Goal: Task Accomplishment & Management: Manage account settings

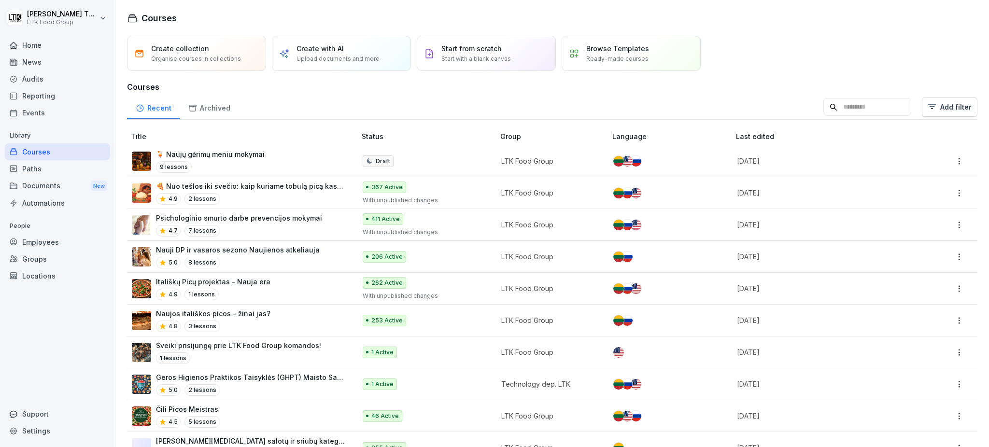
click at [43, 276] on div "Locations" at bounding box center [57, 276] width 105 height 17
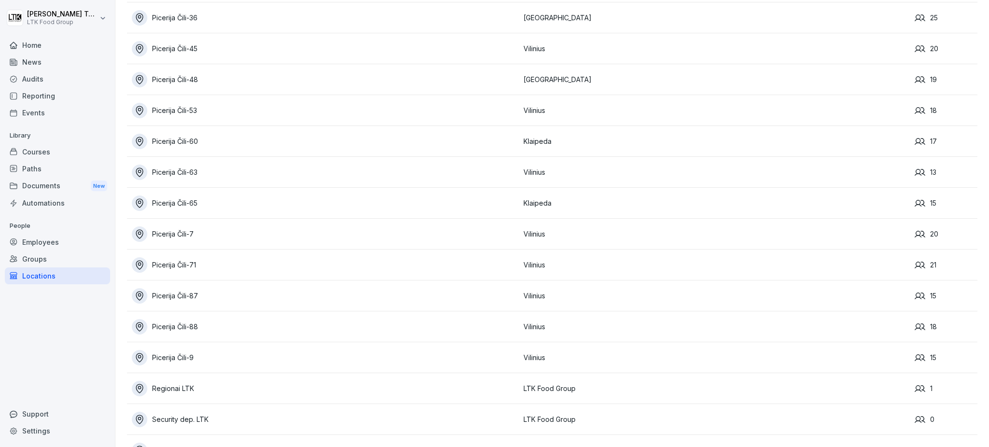
scroll to position [1629, 0]
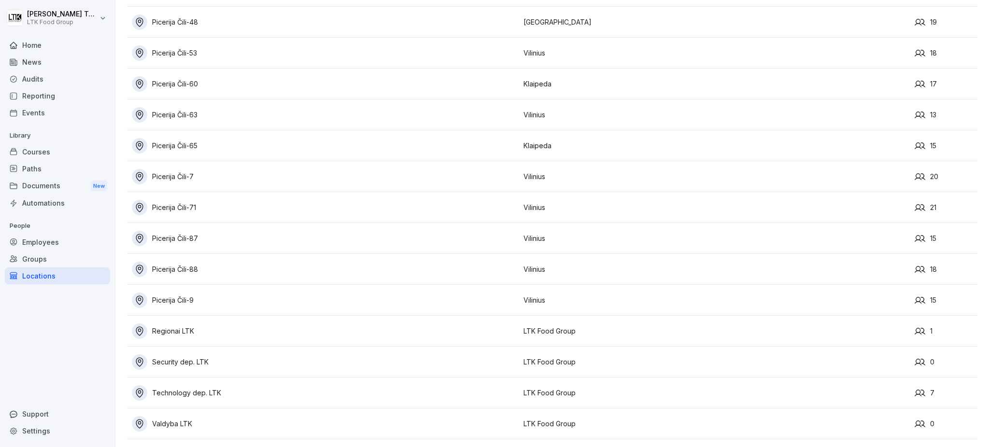
click at [190, 293] on div "Picerija Čili-9" at bounding box center [325, 300] width 387 height 15
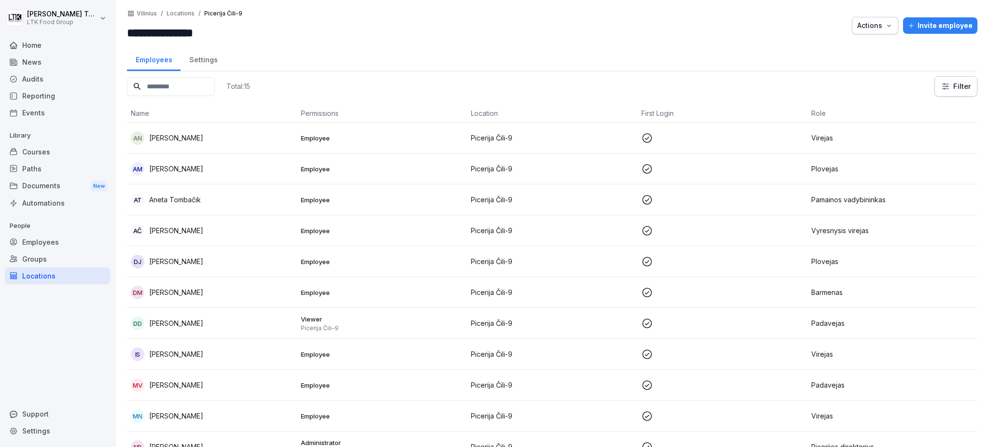
click at [926, 26] on div "Invite employee" at bounding box center [940, 25] width 65 height 11
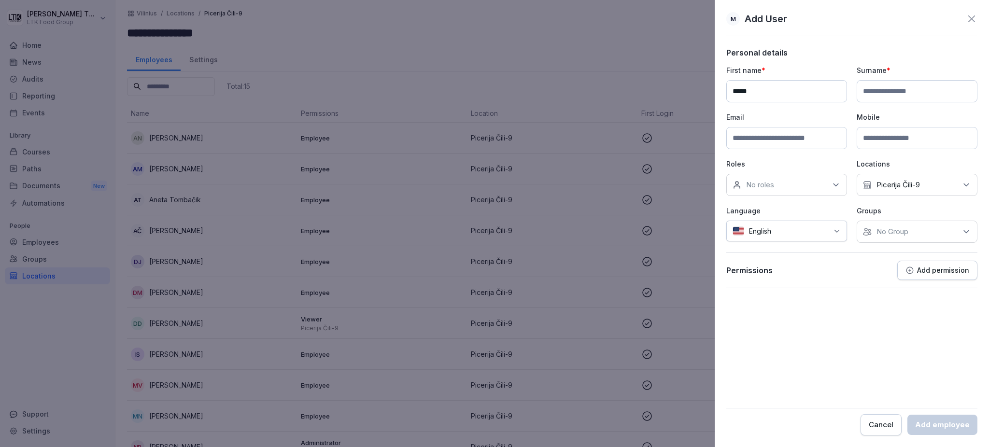
type input "*****"
click at [907, 90] on input at bounding box center [917, 91] width 121 height 22
type input "********"
click at [767, 140] on input at bounding box center [786, 138] width 121 height 22
type input "**********"
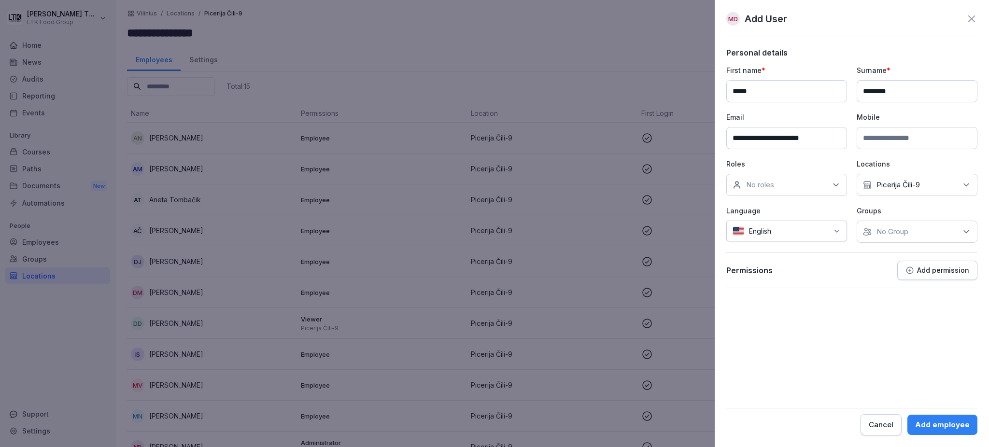
click at [895, 134] on input at bounding box center [917, 138] width 121 height 22
type input "**********"
click at [790, 184] on div "No roles" at bounding box center [786, 185] width 121 height 22
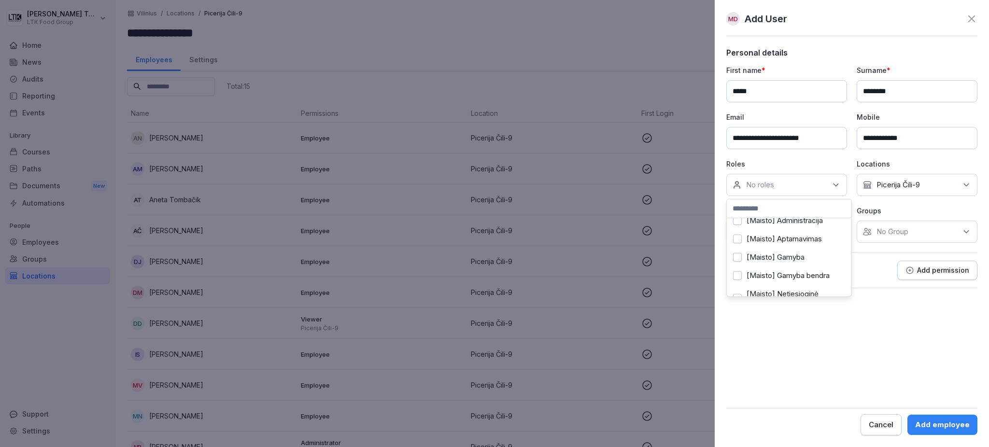
scroll to position [193, 0]
click at [775, 264] on label "Padavejas" at bounding box center [764, 265] width 34 height 9
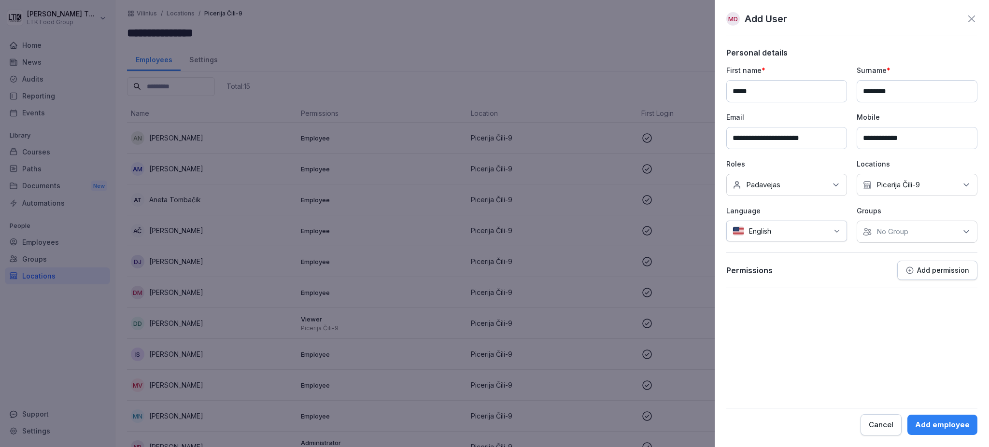
click at [910, 234] on div "No Group" at bounding box center [917, 232] width 121 height 22
click at [774, 229] on div "English" at bounding box center [786, 231] width 121 height 21
type input "**"
click at [782, 332] on div "Lithuanian" at bounding box center [788, 328] width 113 height 21
click at [933, 425] on div "Add employee" at bounding box center [942, 425] width 55 height 11
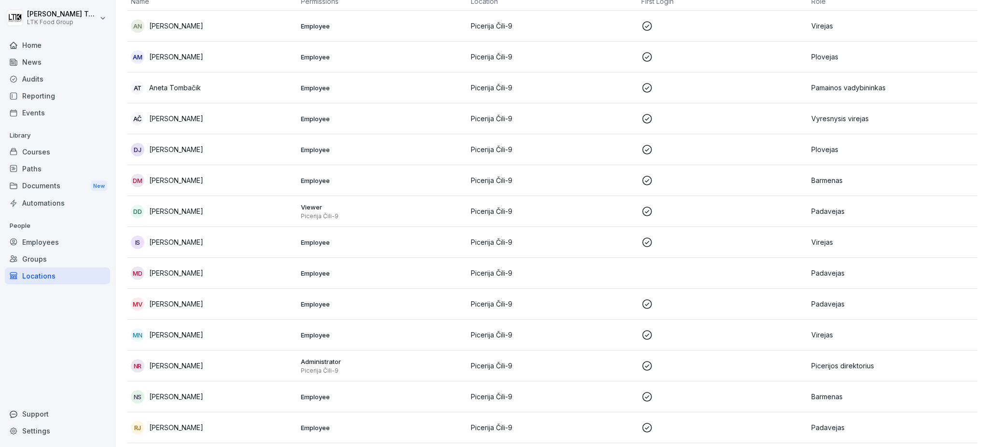
scroll to position [179, 0]
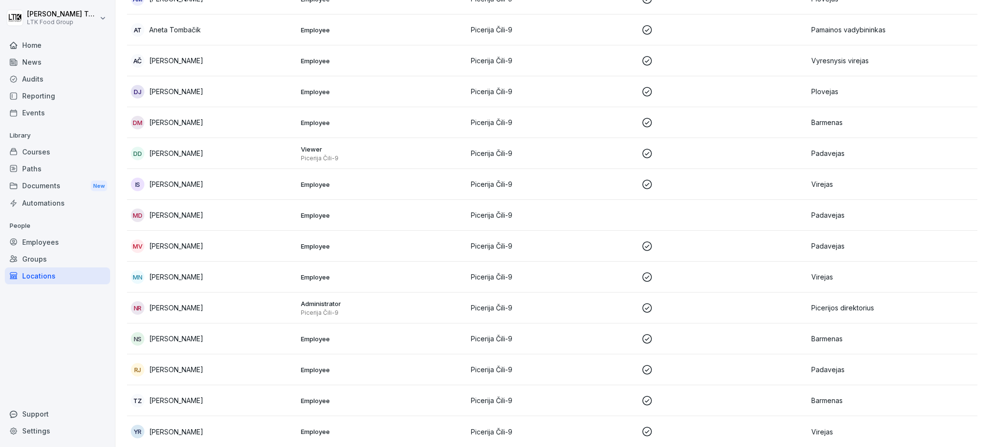
click at [173, 210] on p "[PERSON_NAME]" at bounding box center [176, 215] width 54 height 10
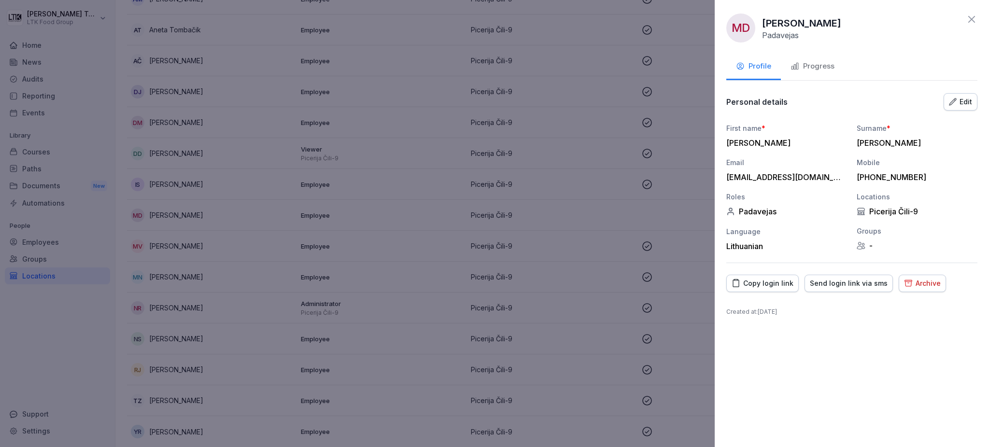
click at [849, 285] on div "Send login link via sms" at bounding box center [849, 283] width 78 height 11
click at [953, 99] on icon "button" at bounding box center [953, 102] width 8 height 8
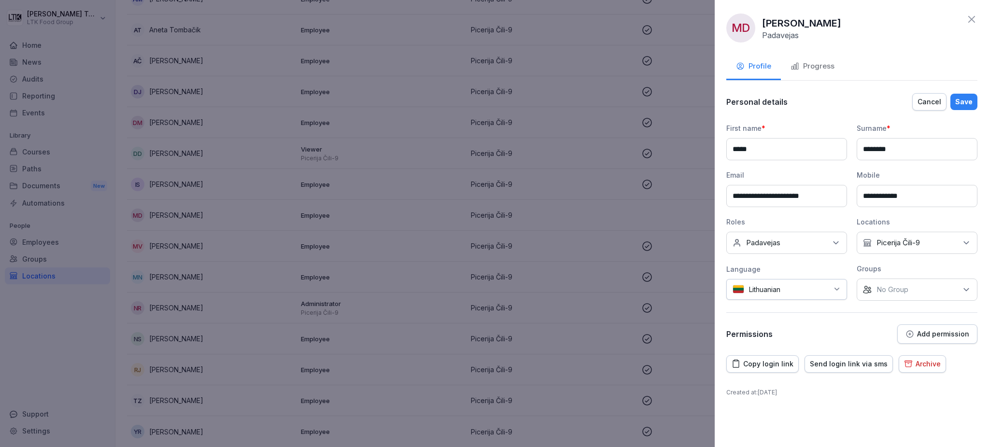
click at [782, 194] on input "**********" at bounding box center [786, 196] width 121 height 22
type input "**********"
click at [970, 100] on div "Save" at bounding box center [963, 102] width 17 height 11
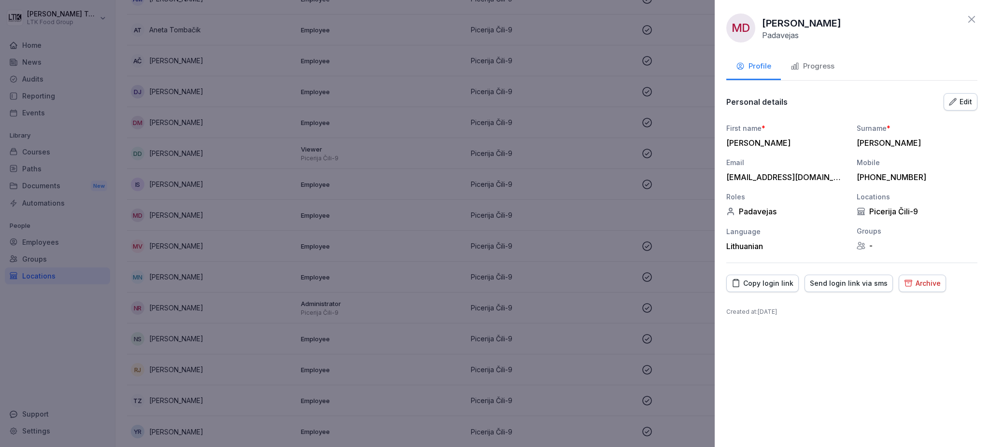
click at [825, 62] on div "Progress" at bounding box center [813, 66] width 44 height 11
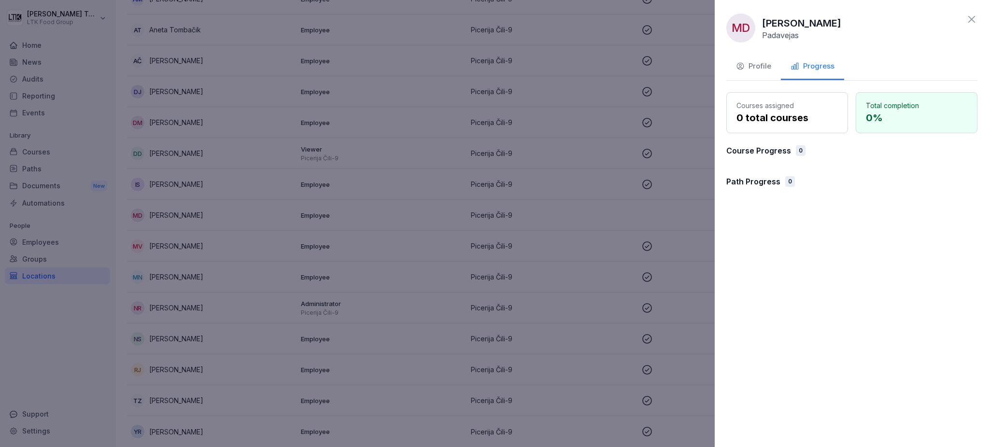
click at [809, 215] on div "MD Marta Danilova Padavejas Profile Progress Courses assigned 0 total courses T…" at bounding box center [852, 223] width 274 height 447
click at [53, 194] on div at bounding box center [494, 223] width 989 height 447
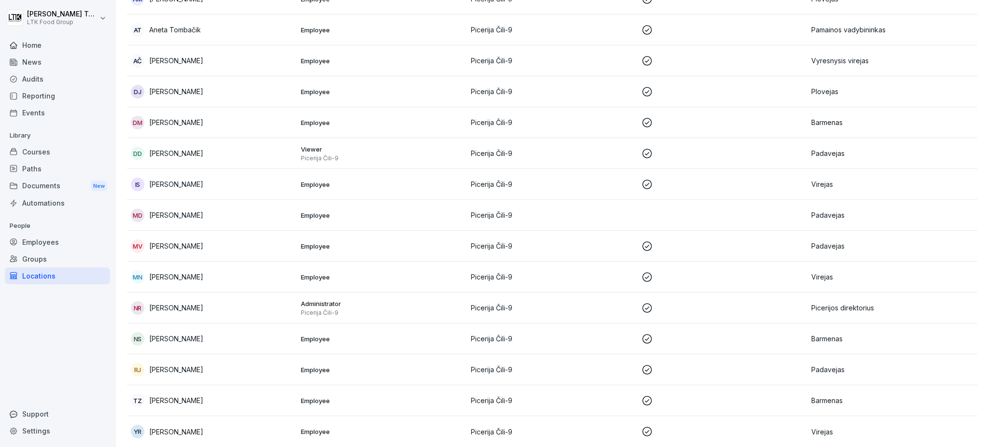
click at [45, 163] on div "Paths" at bounding box center [57, 168] width 105 height 17
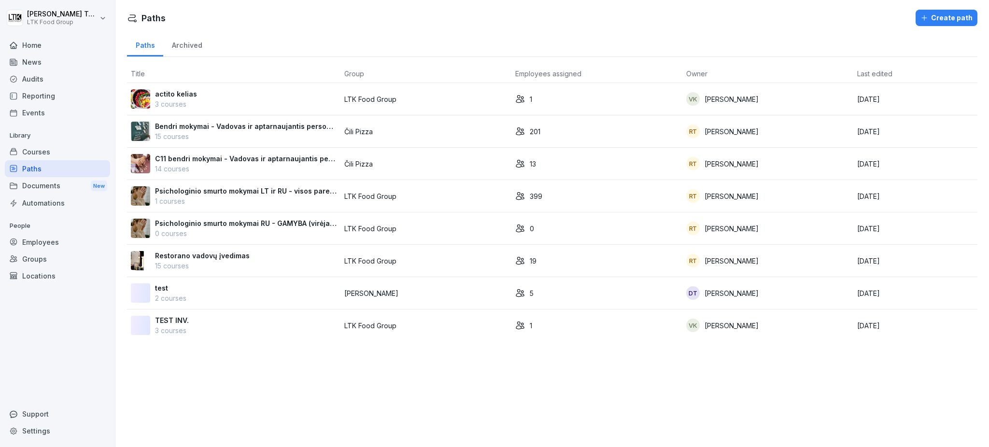
click at [215, 127] on p "Bendri mokymai - Vadovas ir aptarnaujantis personalas" at bounding box center [246, 126] width 182 height 10
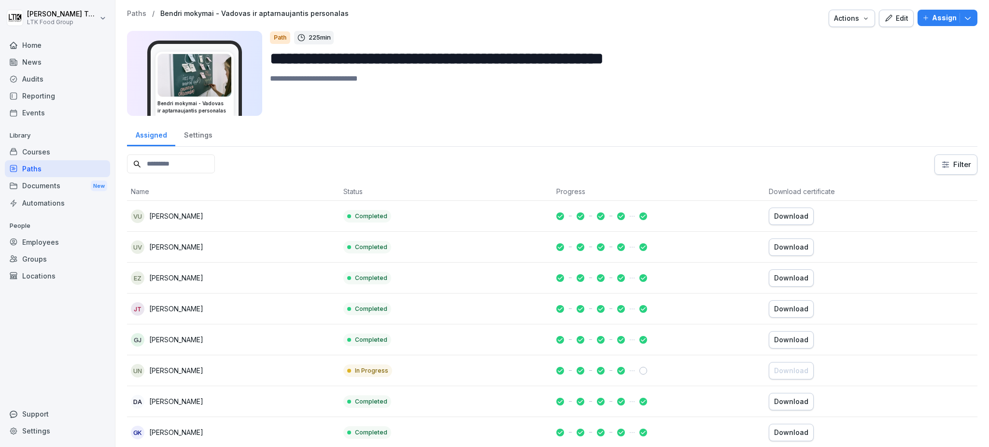
click at [885, 16] on icon "button" at bounding box center [888, 17] width 7 height 7
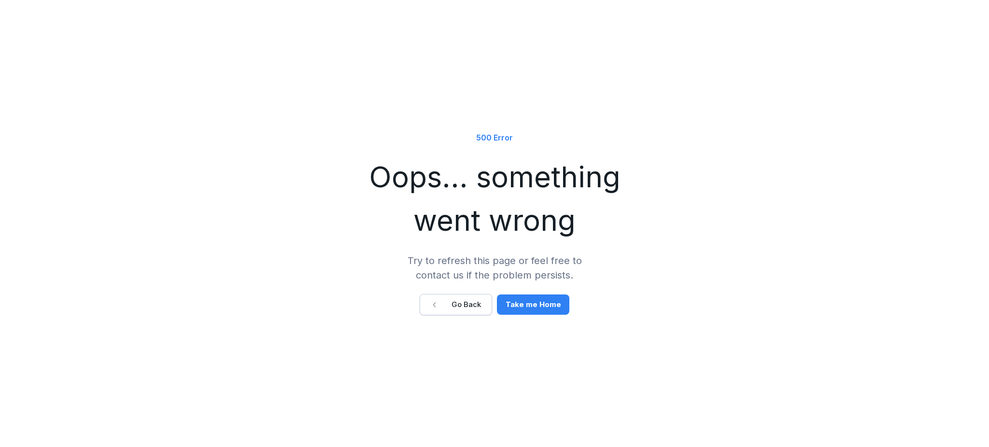
click at [512, 302] on div "Take me Home" at bounding box center [533, 304] width 57 height 11
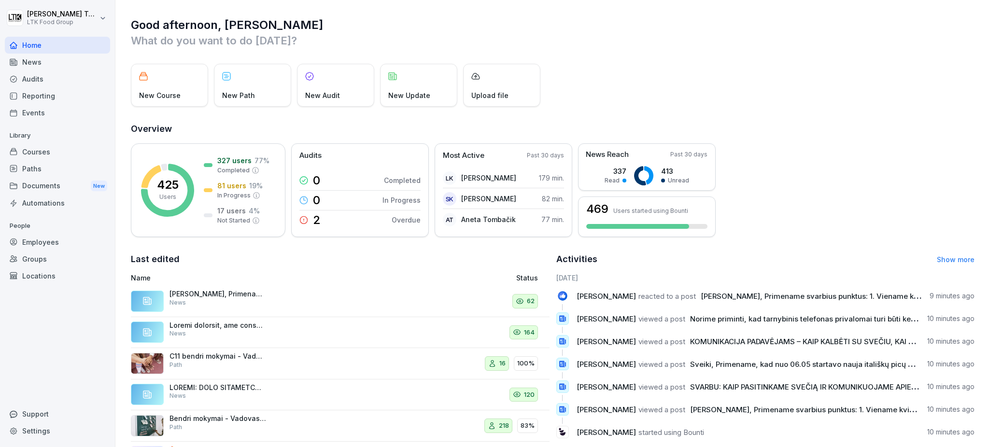
click at [24, 170] on div "Paths" at bounding box center [57, 168] width 105 height 17
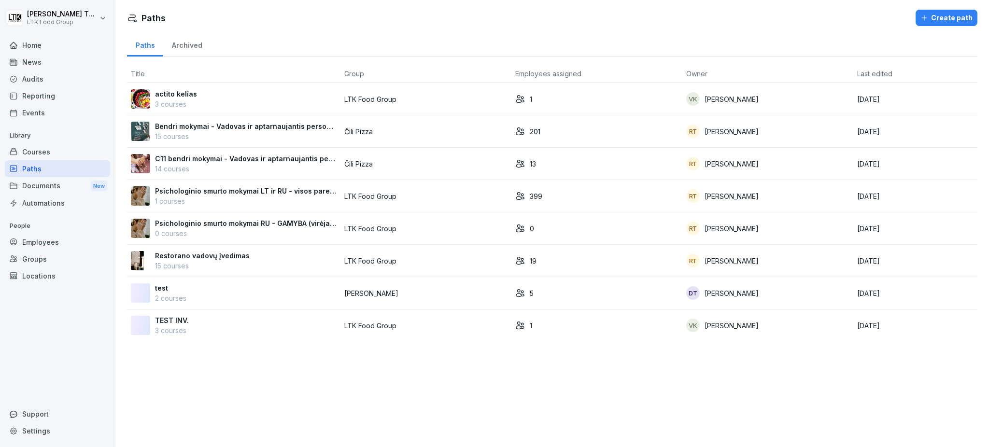
click at [239, 131] on p "15 courses" at bounding box center [246, 136] width 182 height 10
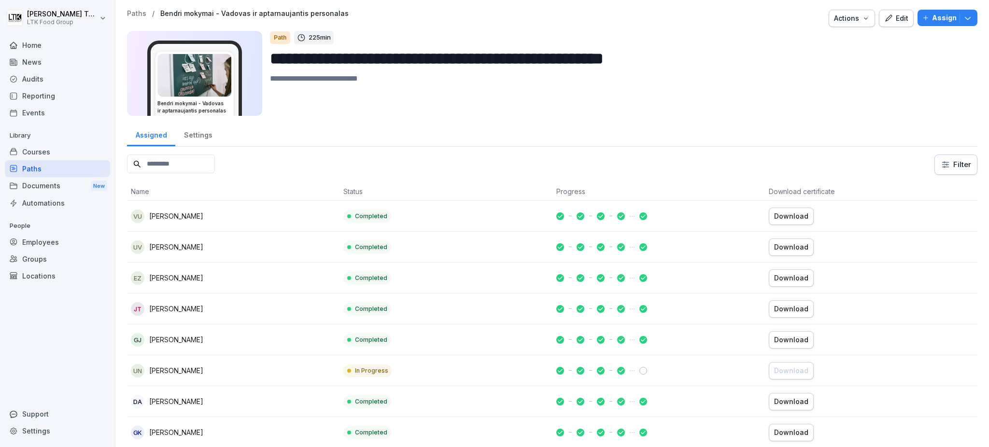
click at [181, 130] on div "Settings" at bounding box center [197, 134] width 45 height 25
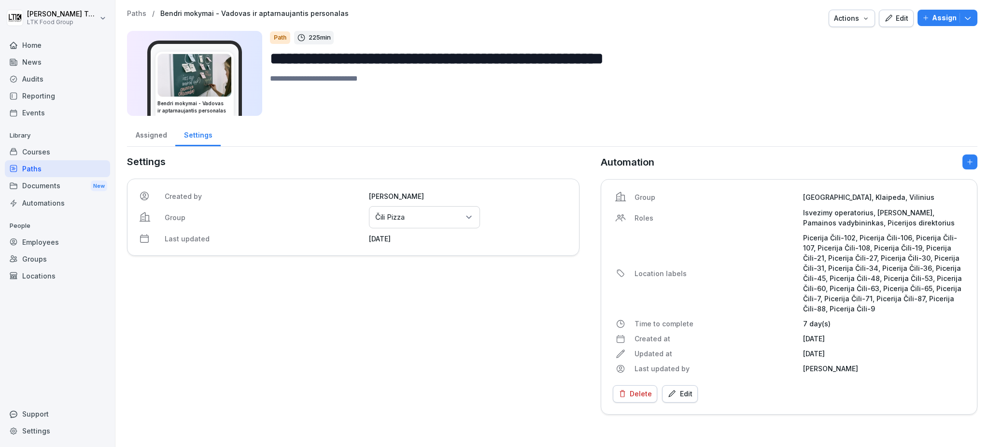
click at [685, 394] on div "Edit" at bounding box center [680, 394] width 25 height 11
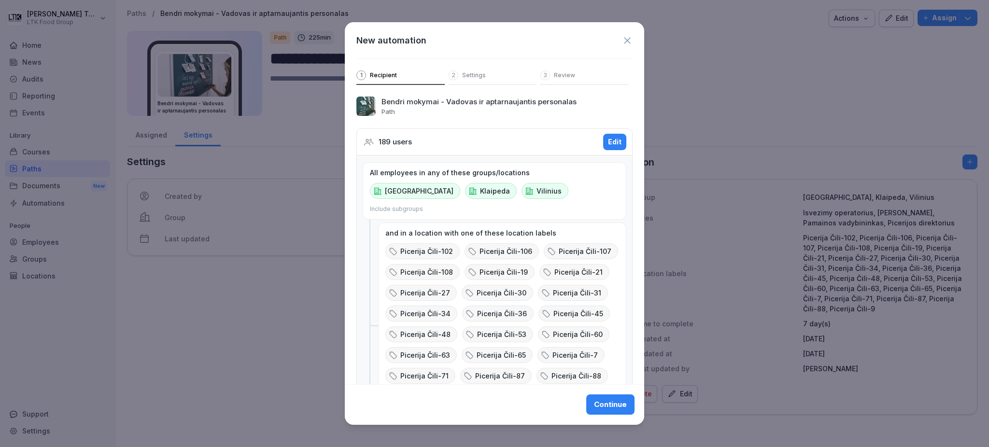
click at [606, 404] on div "Continue" at bounding box center [610, 405] width 33 height 11
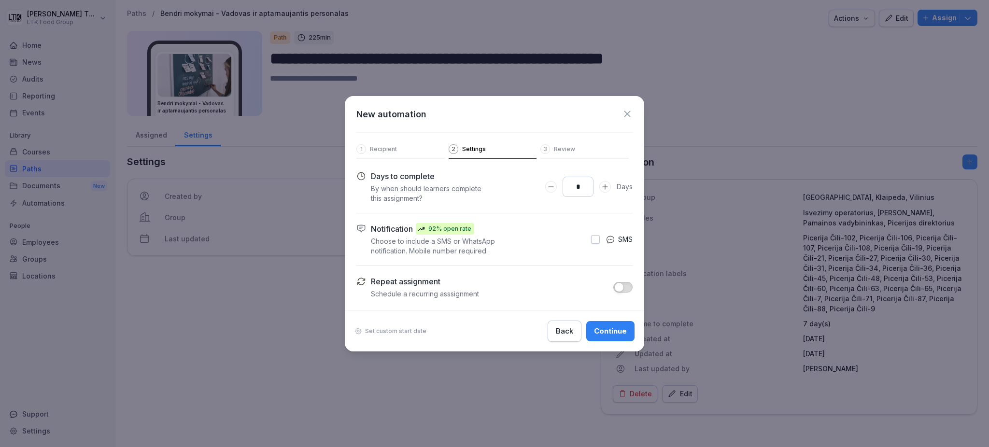
click at [609, 332] on div "Continue" at bounding box center [610, 331] width 33 height 11
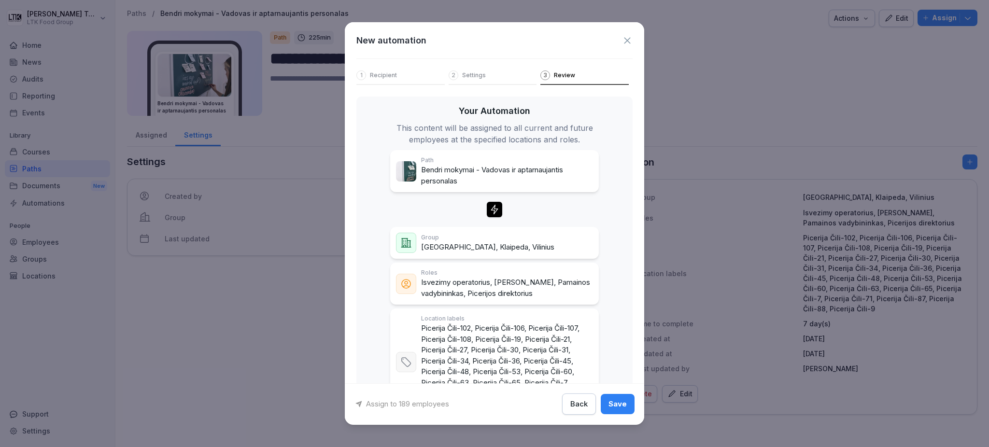
click at [609, 407] on div "Save" at bounding box center [618, 404] width 18 height 11
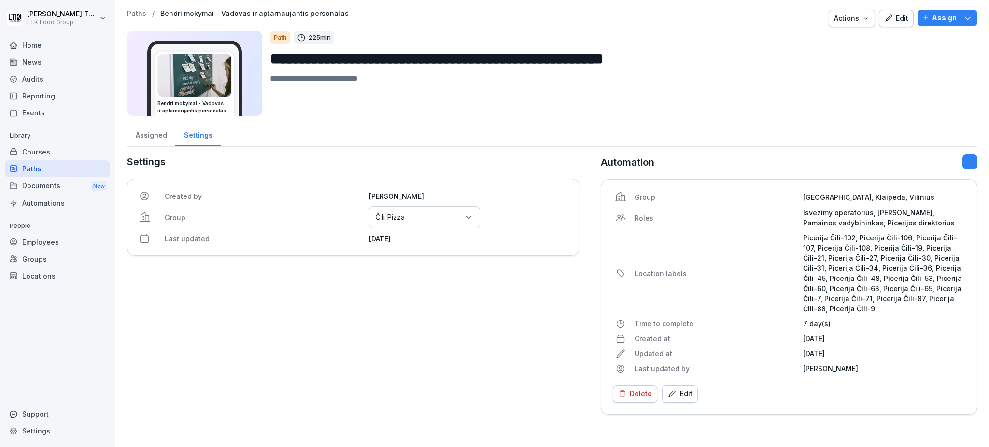
click at [50, 244] on div "Employees" at bounding box center [57, 242] width 105 height 17
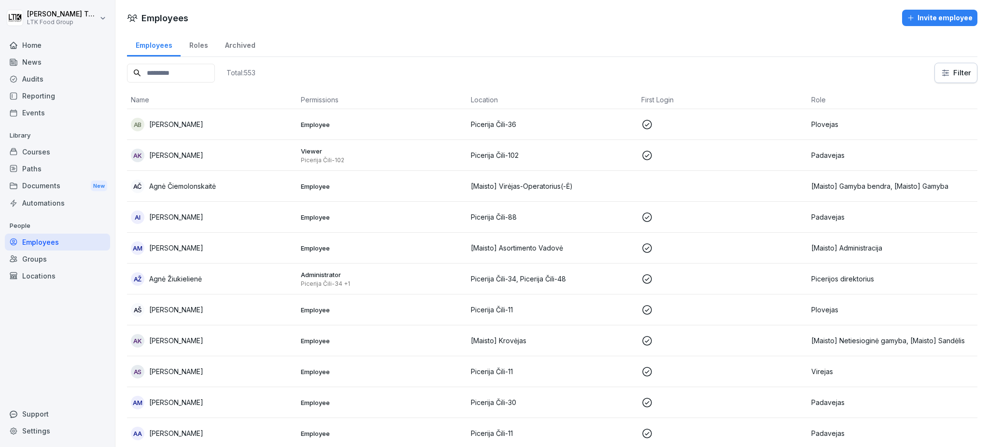
click at [164, 71] on input at bounding box center [171, 73] width 88 height 19
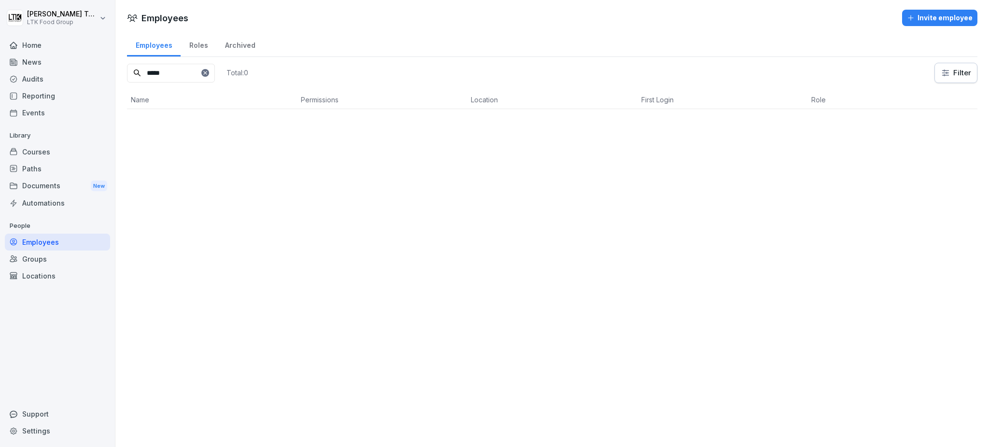
type input "*****"
click at [173, 129] on div "MD [PERSON_NAME]" at bounding box center [212, 125] width 162 height 14
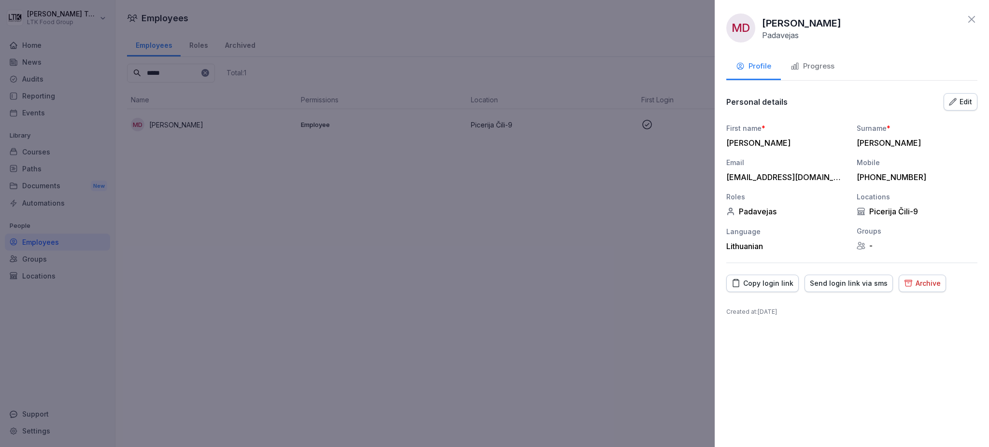
click at [823, 65] on div "Progress" at bounding box center [813, 66] width 44 height 11
